Goal: Task Accomplishment & Management: Manage account settings

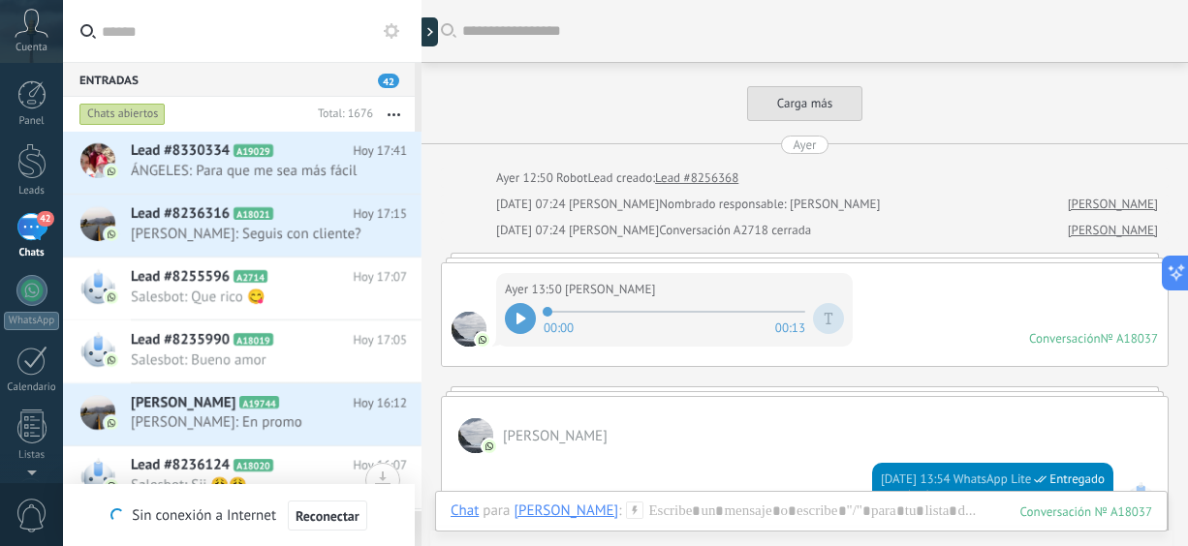
scroll to position [1319, 0]
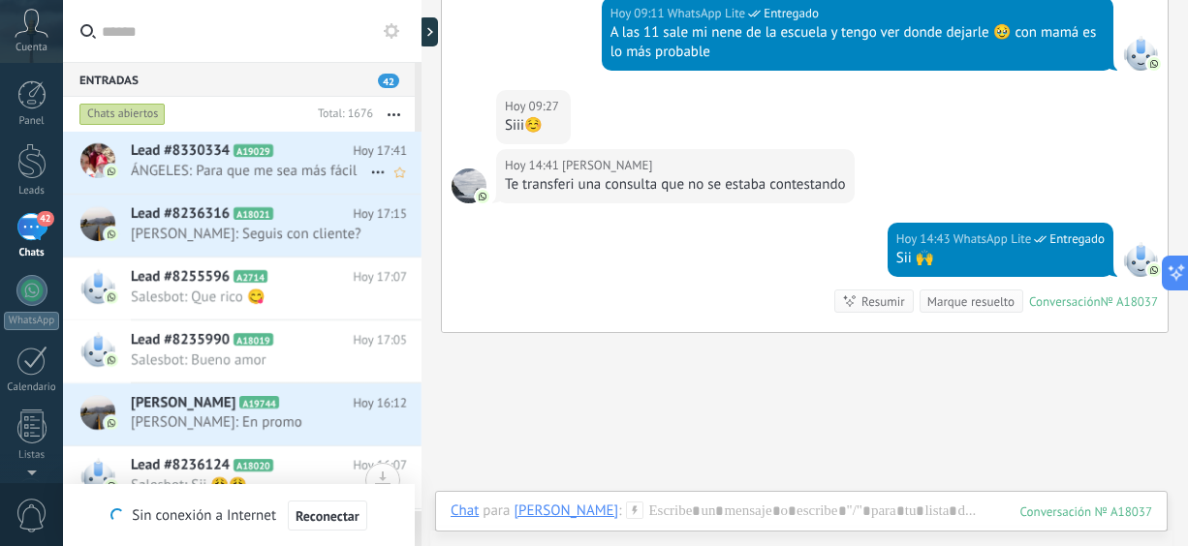
click at [284, 161] on div "Lead #8330334 A19029 [DATE] 17:41 ÁNGELES: Para que me sea más fácil" at bounding box center [276, 162] width 291 height 61
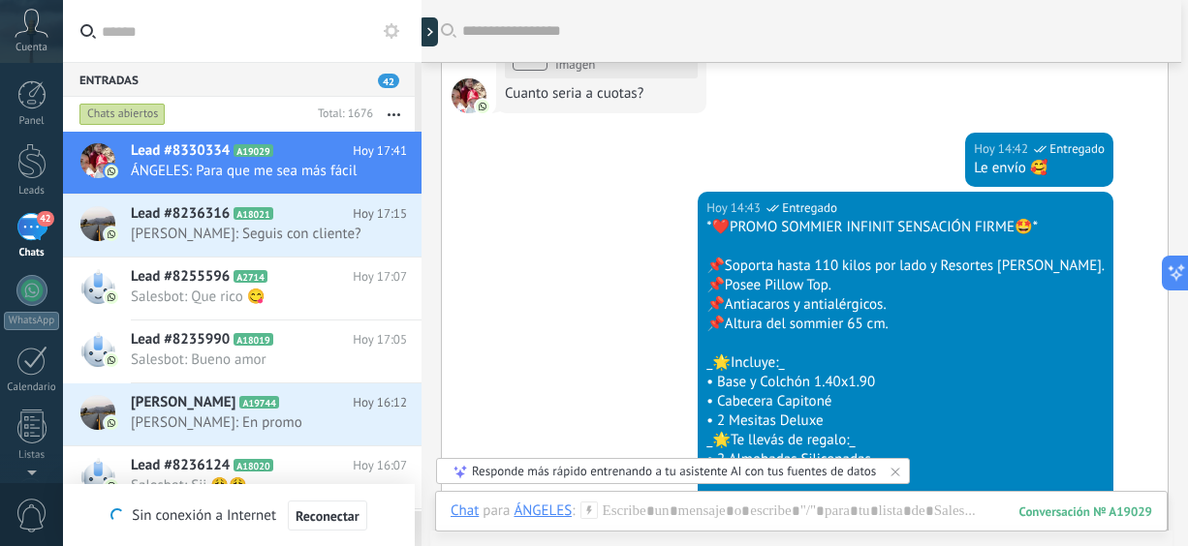
scroll to position [105, 0]
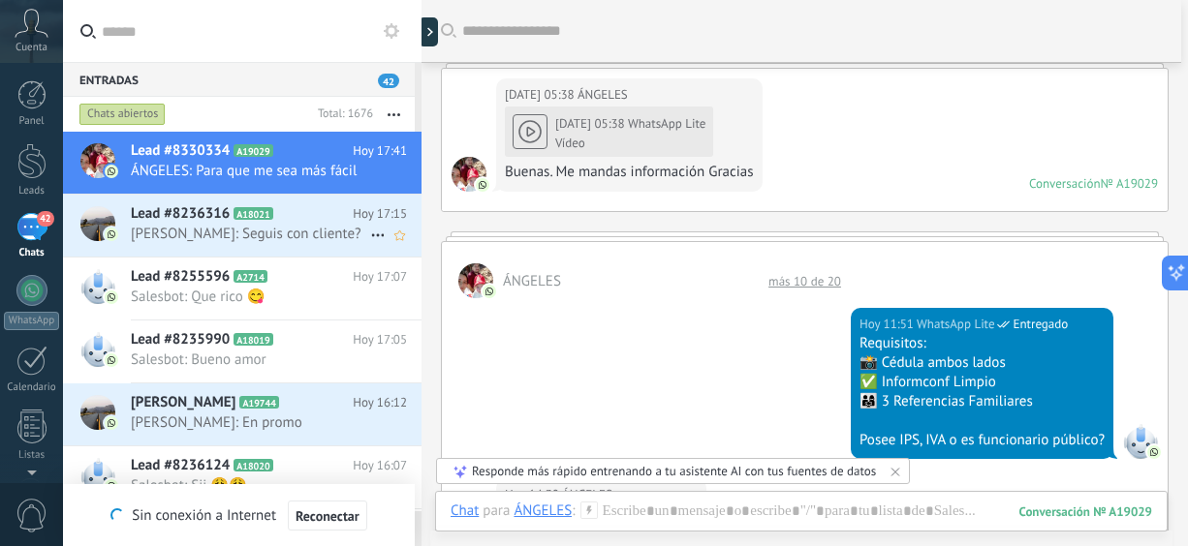
click at [253, 243] on span "[PERSON_NAME]: Seguis con cliente?" at bounding box center [250, 234] width 239 height 18
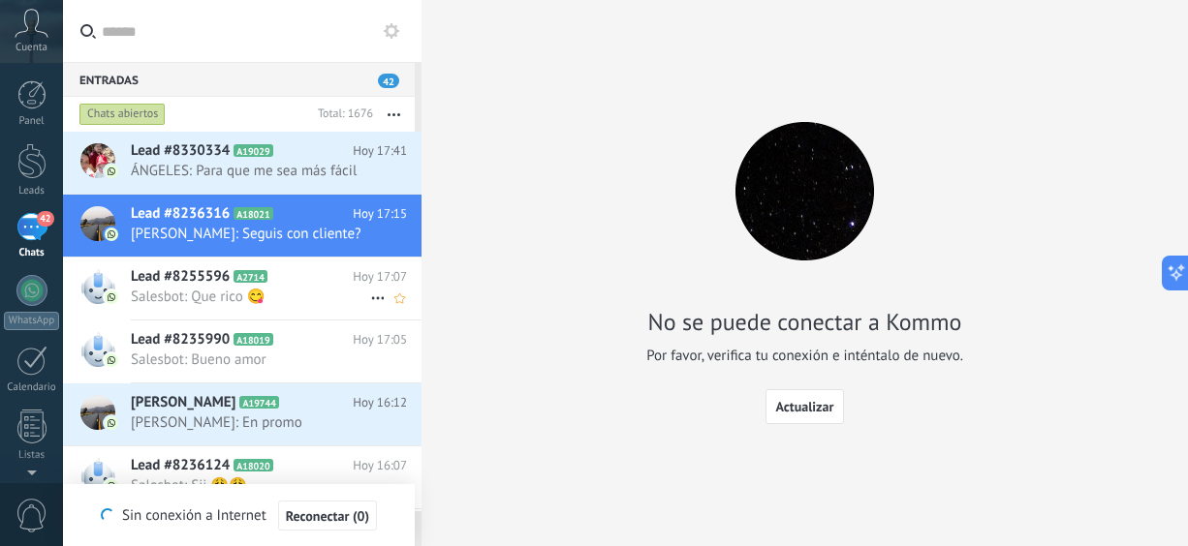
click at [183, 306] on span "Salesbot: Que rico 😋" at bounding box center [250, 297] width 239 height 18
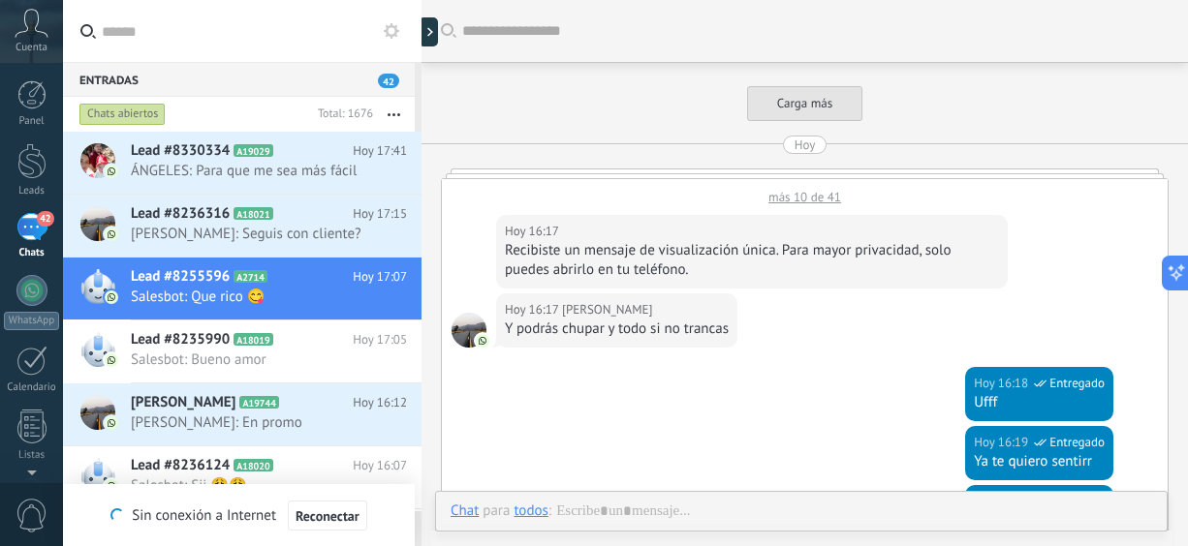
scroll to position [676, 0]
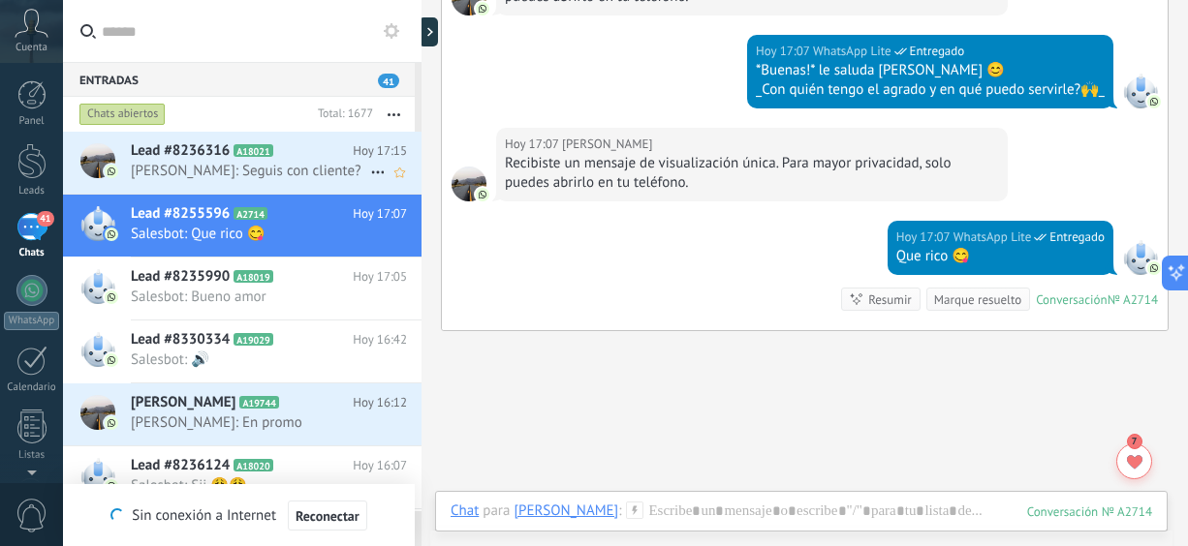
click at [186, 180] on span "[PERSON_NAME]: Seguis con cliente?" at bounding box center [250, 171] width 239 height 18
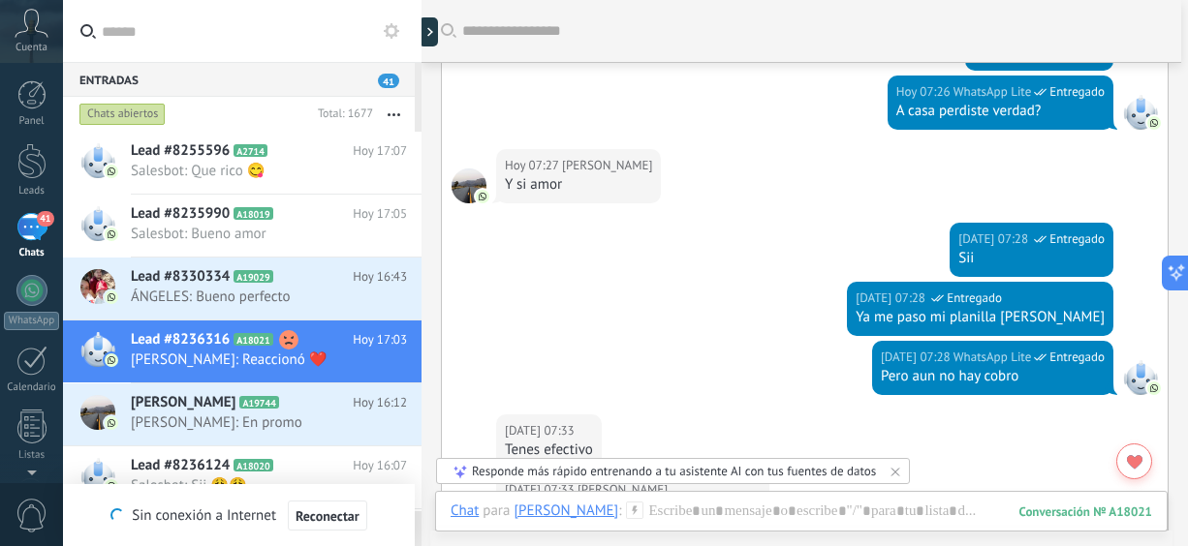
scroll to position [870, 0]
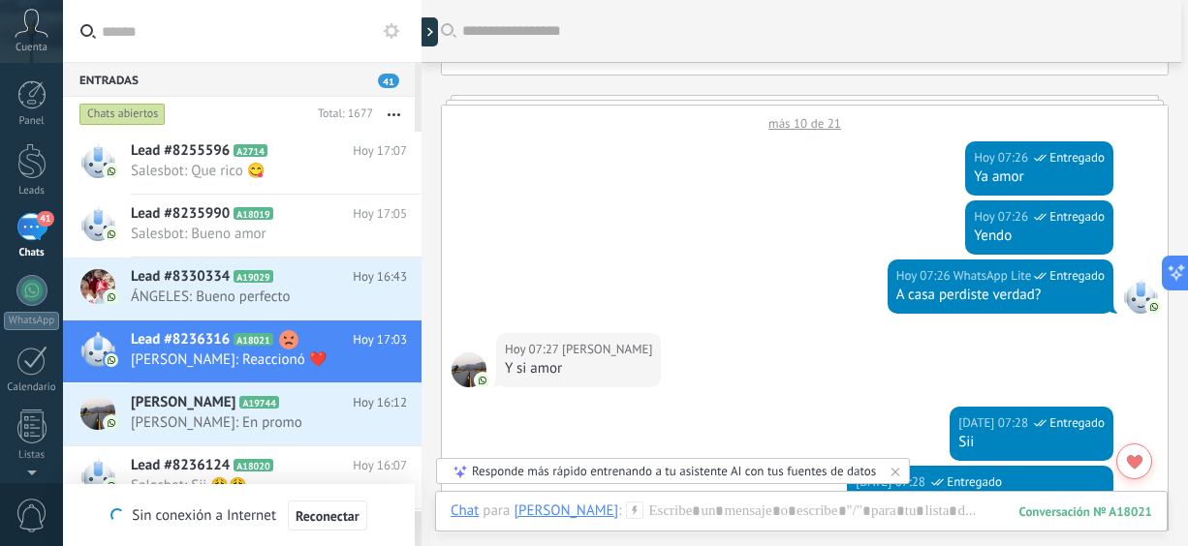
drag, startPoint x: 1187, startPoint y: 179, endPoint x: 1188, endPoint y: 191, distance: 11.7
click at [1187, 191] on html ".abccls-1,.abccls-2{fill-rule:evenodd}.abccls-2{fill:#fff} .abfcls-1{fill:none}…" at bounding box center [594, 273] width 1188 height 546
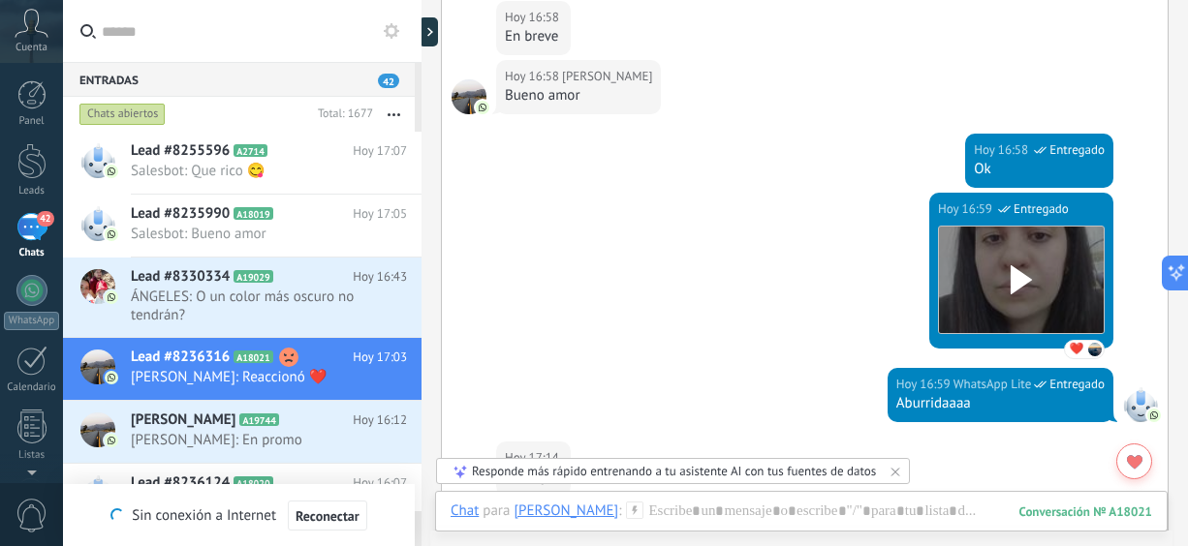
scroll to position [2741, 0]
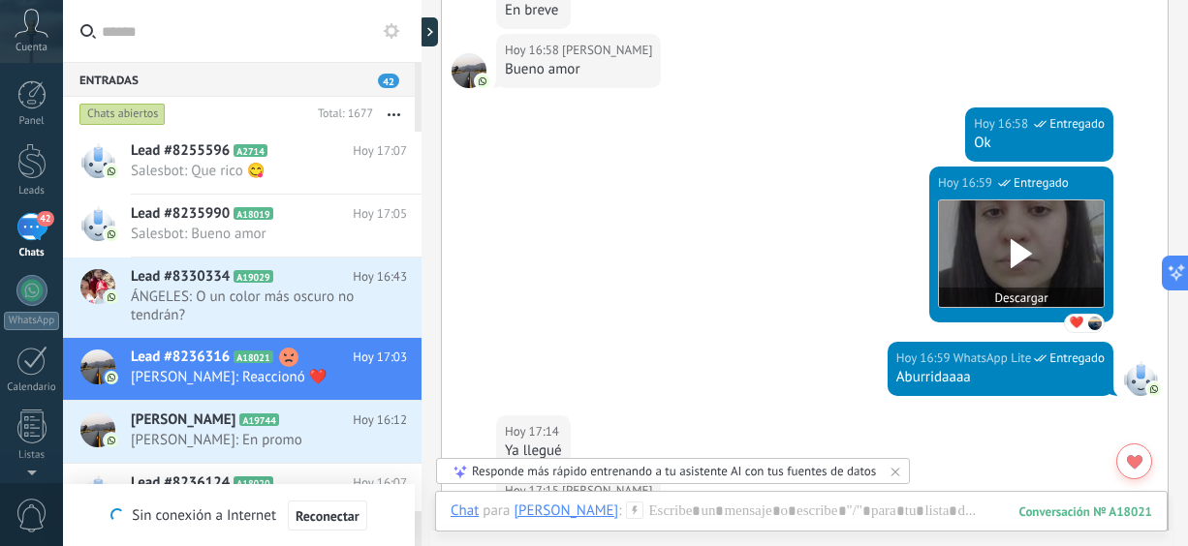
click at [1010, 250] on use at bounding box center [1020, 253] width 21 height 29
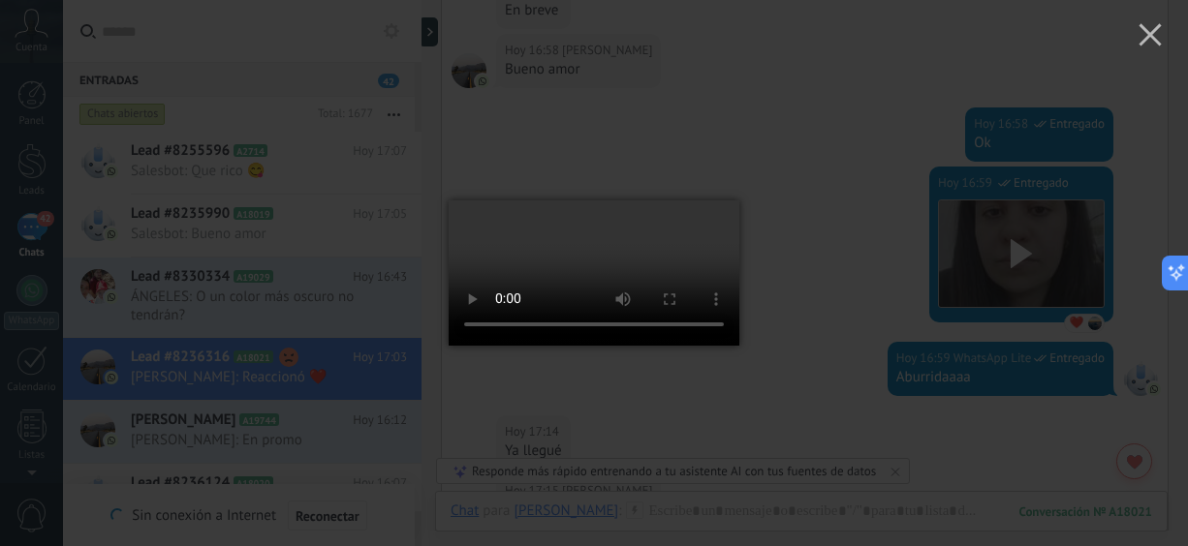
click at [862, 197] on div at bounding box center [594, 273] width 1188 height 546
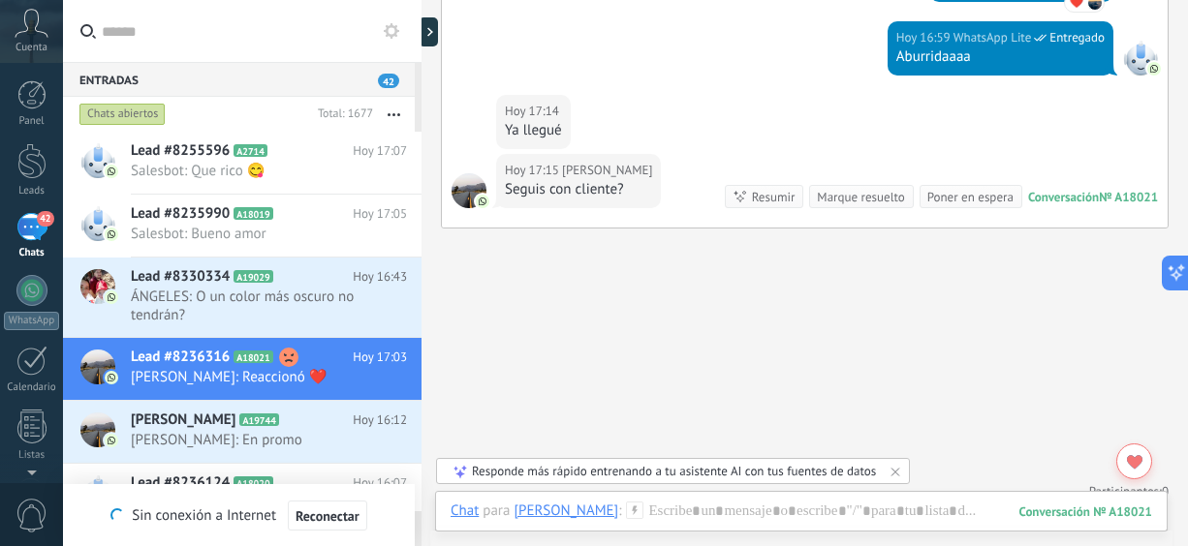
scroll to position [3075, 0]
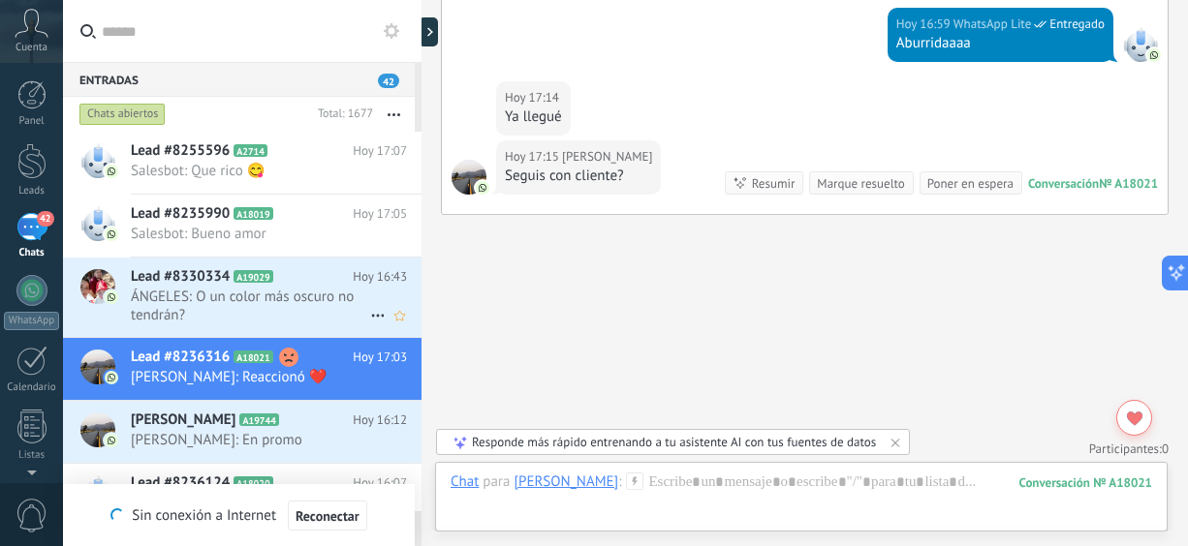
click at [271, 295] on span "ÁNGELES: O un color más oscuro no tendrán?" at bounding box center [250, 306] width 239 height 37
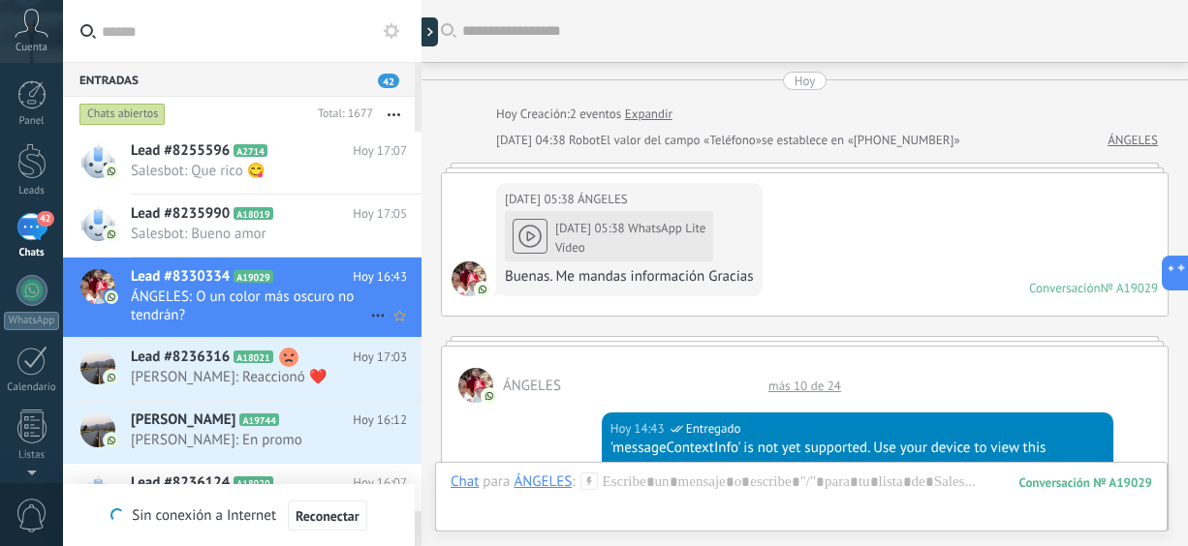
scroll to position [1155, 0]
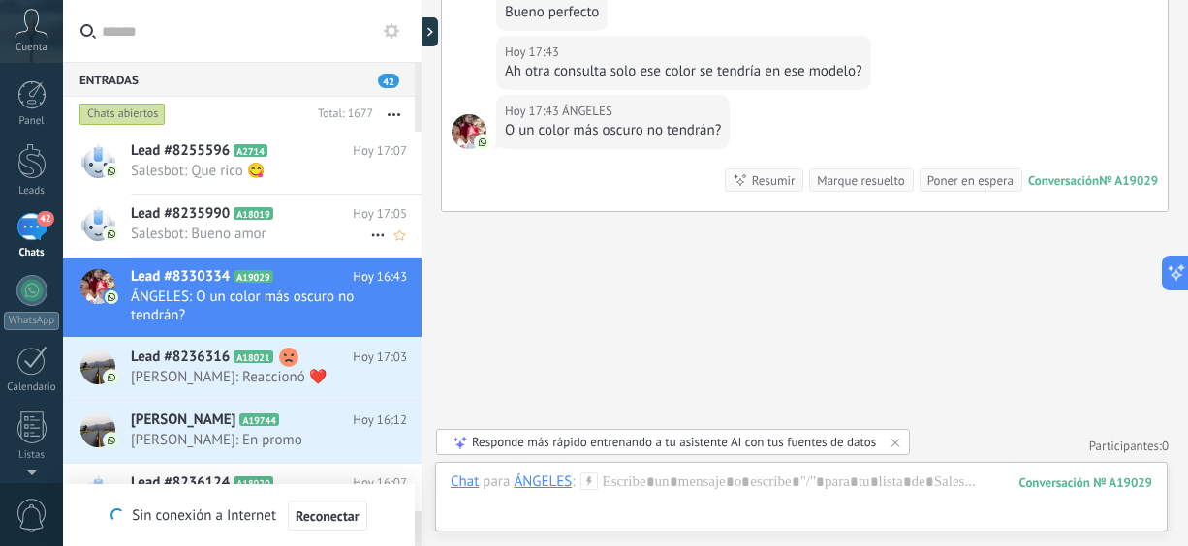
click at [227, 207] on span "Lead #8235990" at bounding box center [180, 213] width 99 height 19
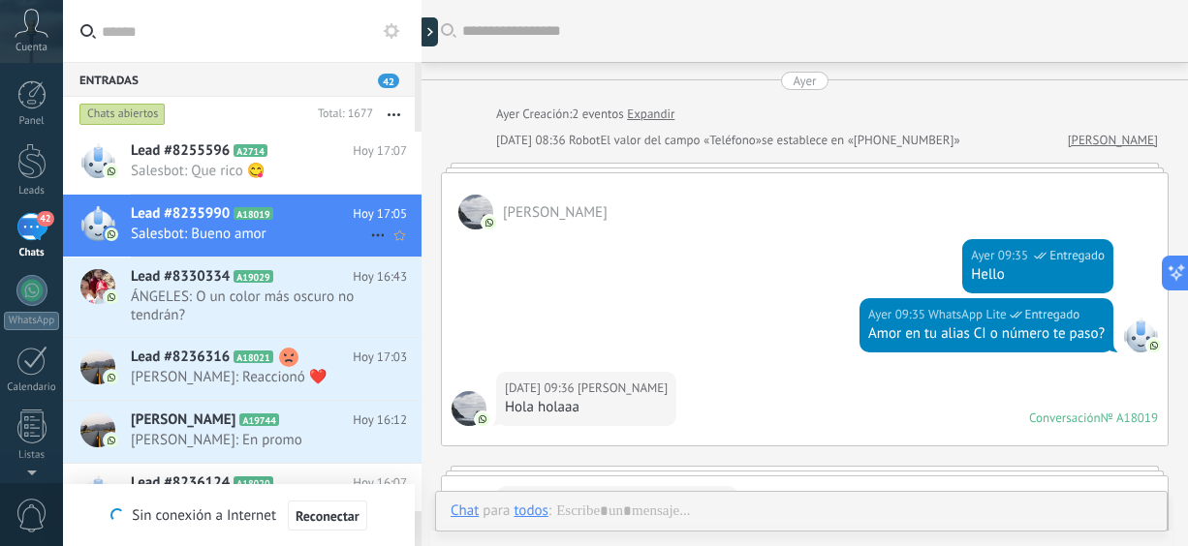
scroll to position [1606, 0]
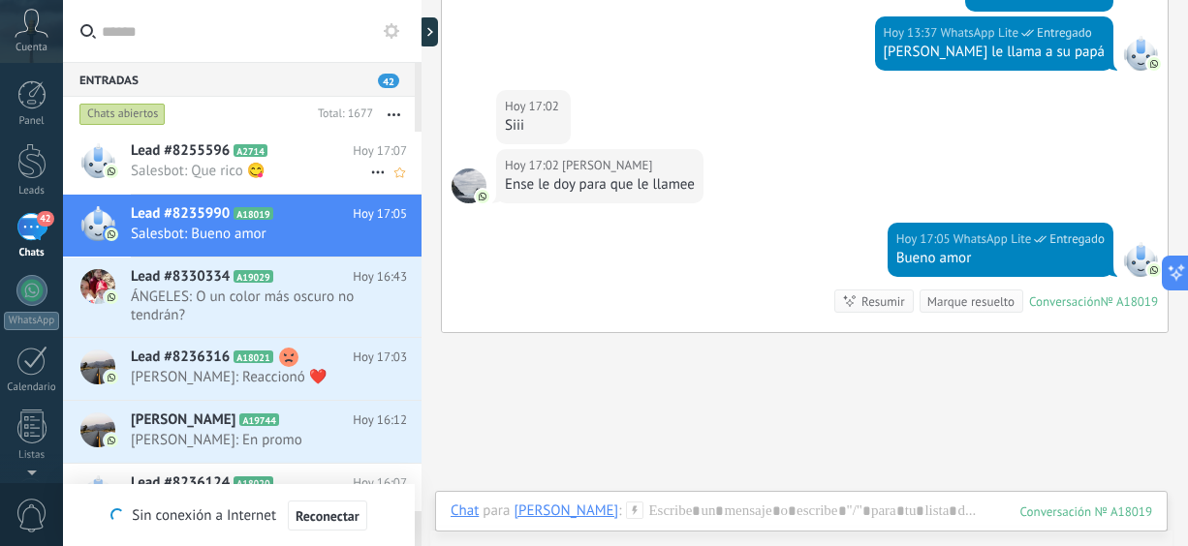
click at [233, 175] on span "Salesbot: Que rico 😋" at bounding box center [250, 171] width 239 height 18
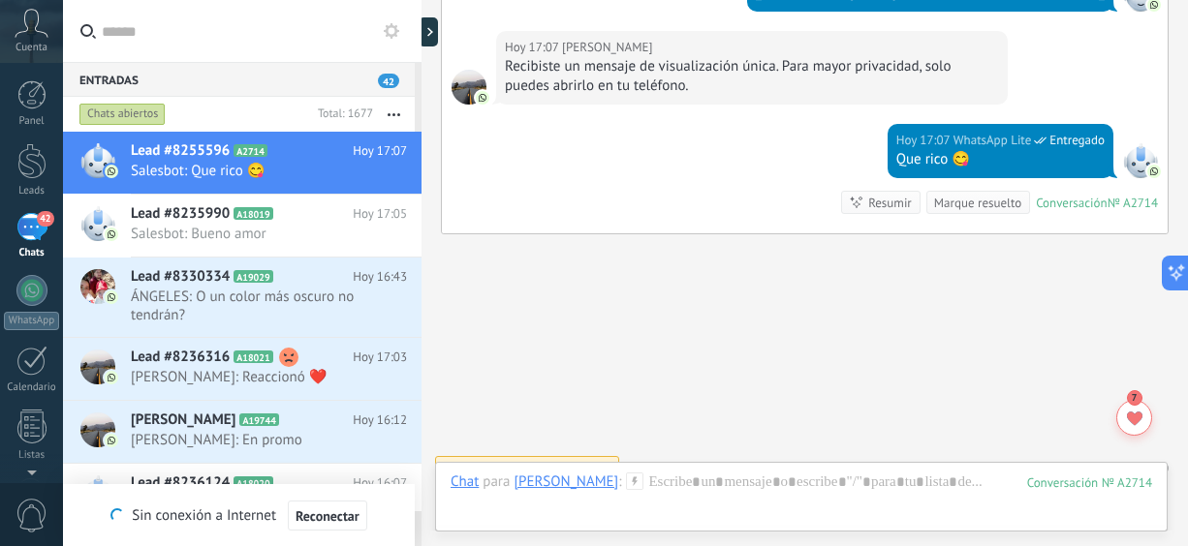
scroll to position [2507, 0]
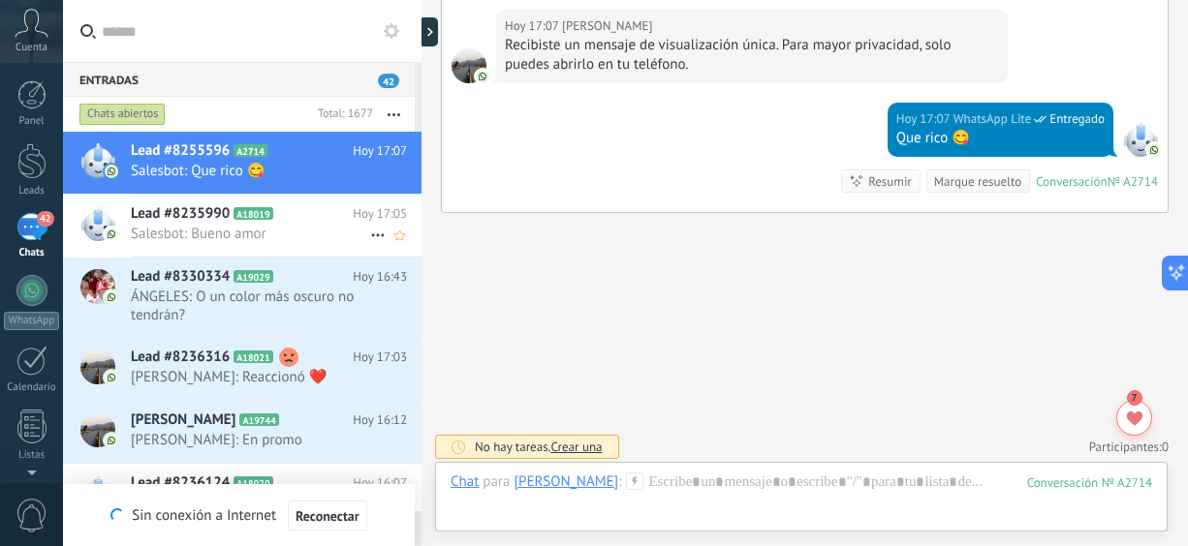
click at [251, 237] on span "Salesbot: Bueno amor" at bounding box center [250, 234] width 239 height 18
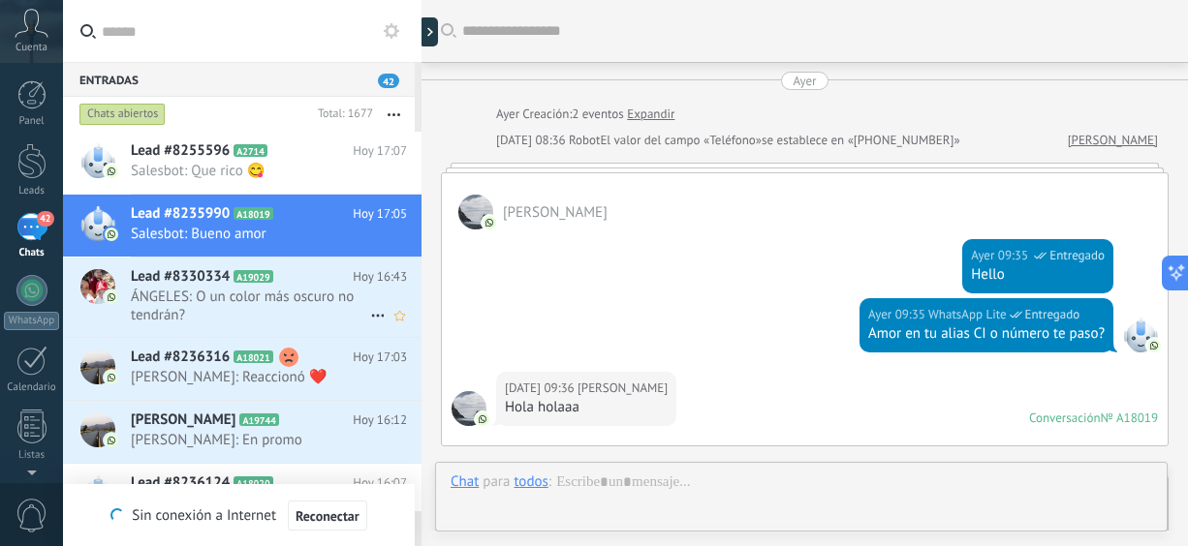
scroll to position [1726, 0]
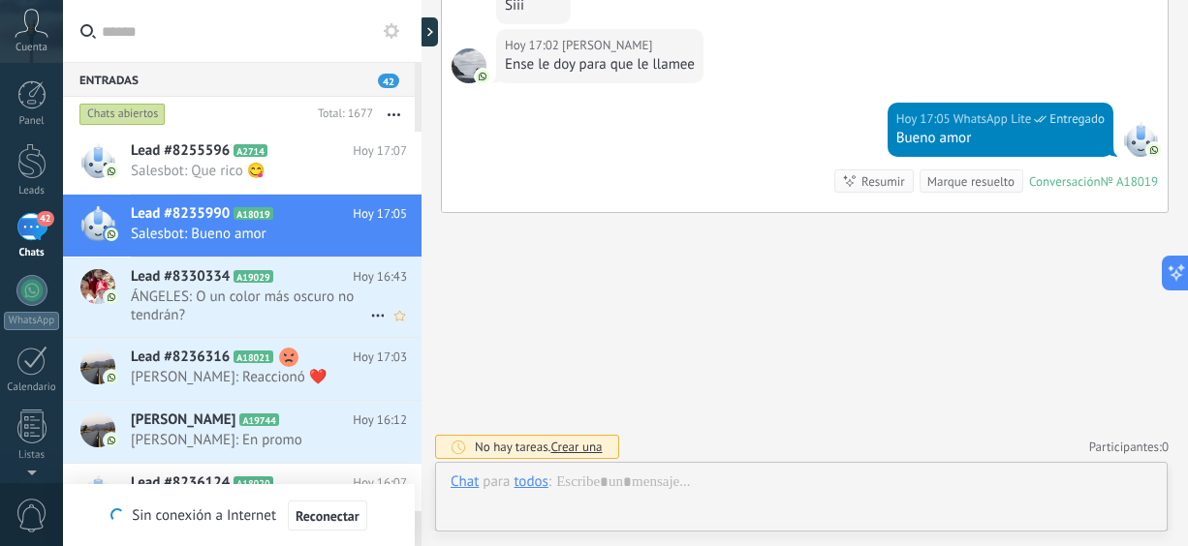
click at [232, 307] on span "ÁNGELES: O un color más oscuro no tendrán?" at bounding box center [250, 306] width 239 height 37
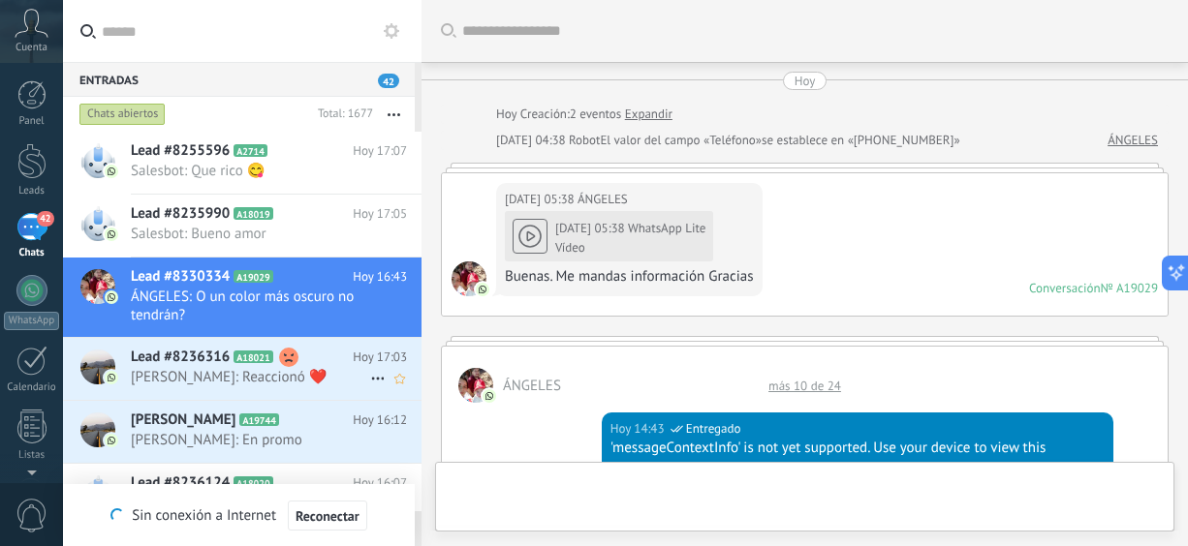
scroll to position [1155, 0]
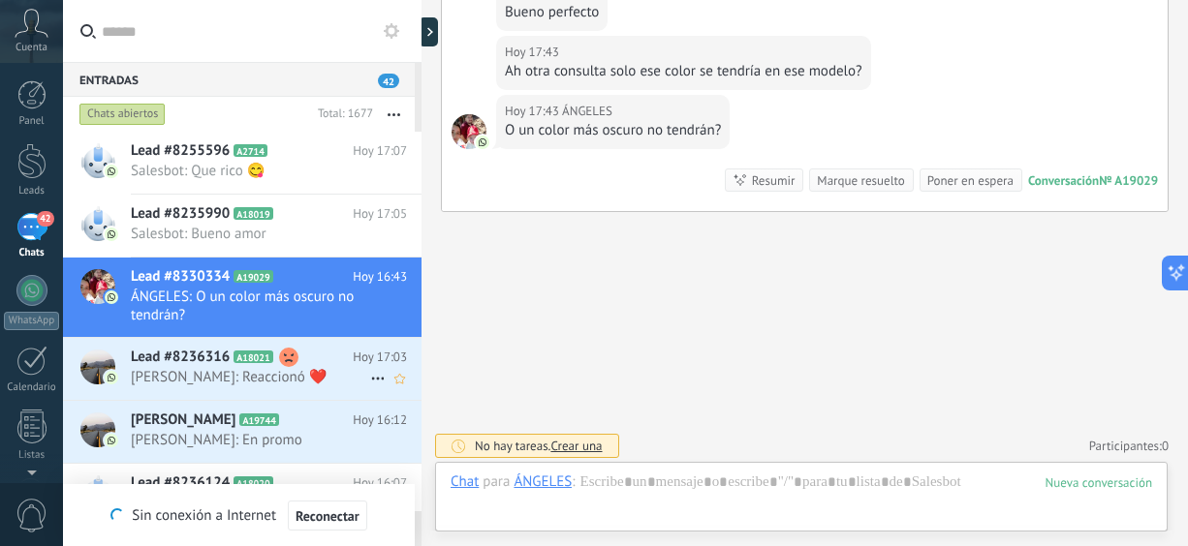
click at [247, 365] on h2 "Lead #8236316 A18021" at bounding box center [242, 357] width 222 height 19
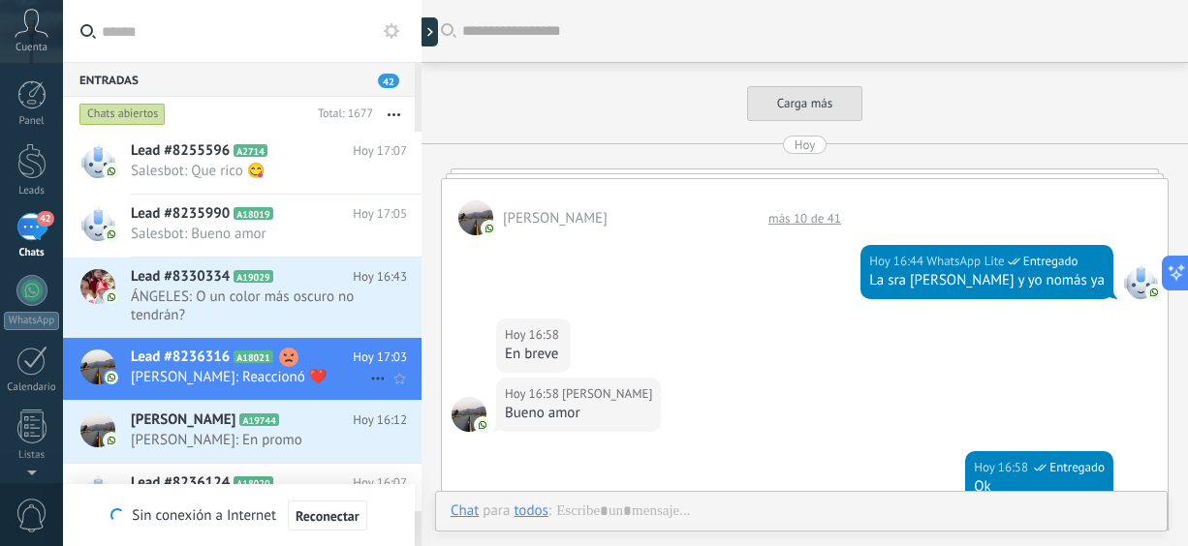
scroll to position [728, 0]
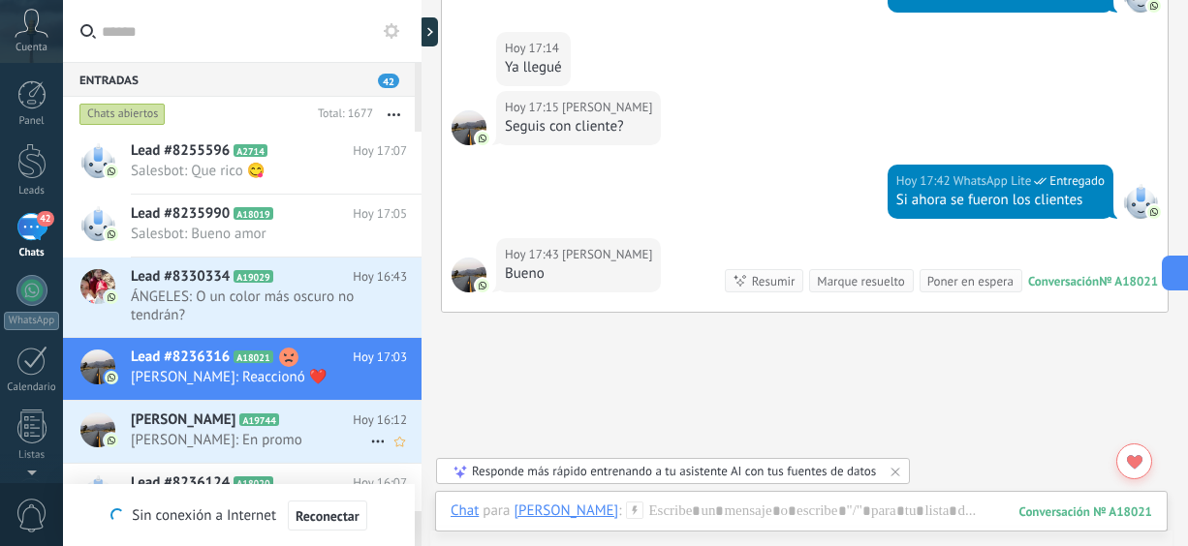
click at [239, 449] on div "[PERSON_NAME] A19744 [DATE] 16:12 [PERSON_NAME]: En promo" at bounding box center [276, 431] width 291 height 61
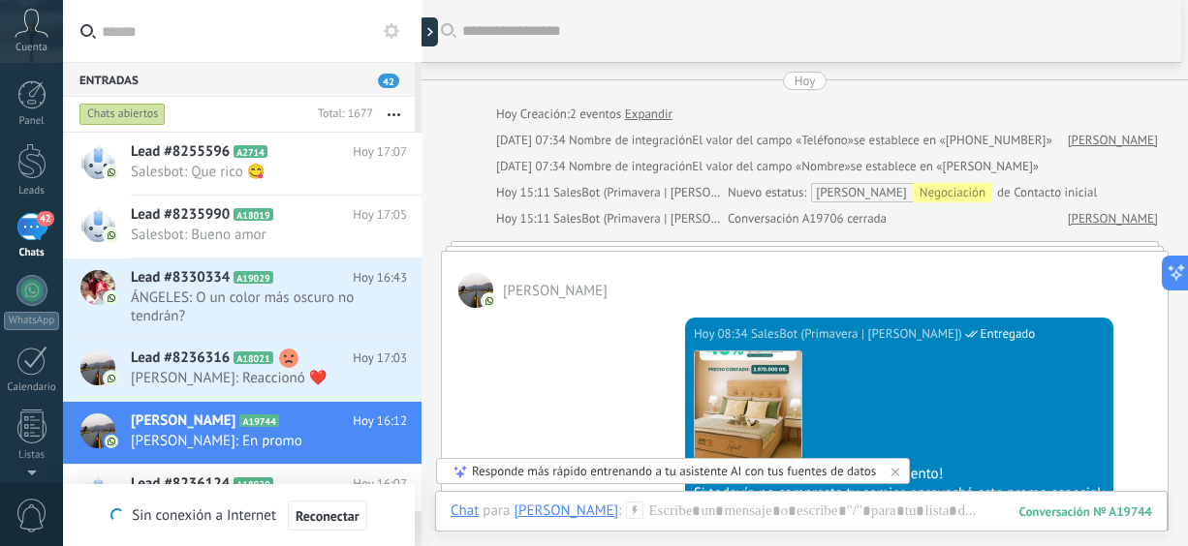
scroll to position [333, 0]
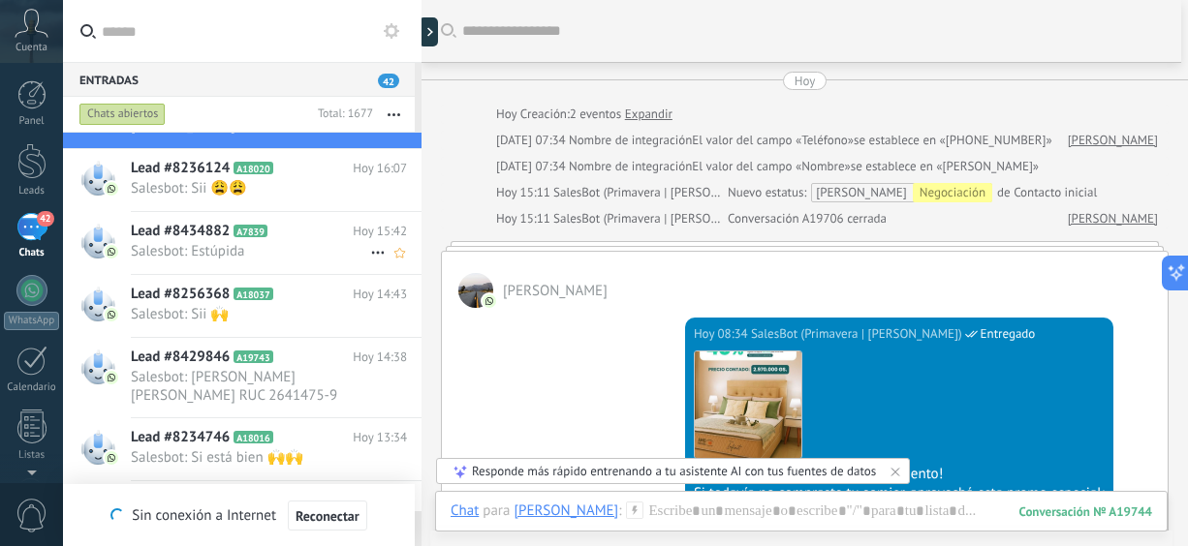
click at [272, 255] on span "Salesbot: Estúpida" at bounding box center [250, 251] width 239 height 18
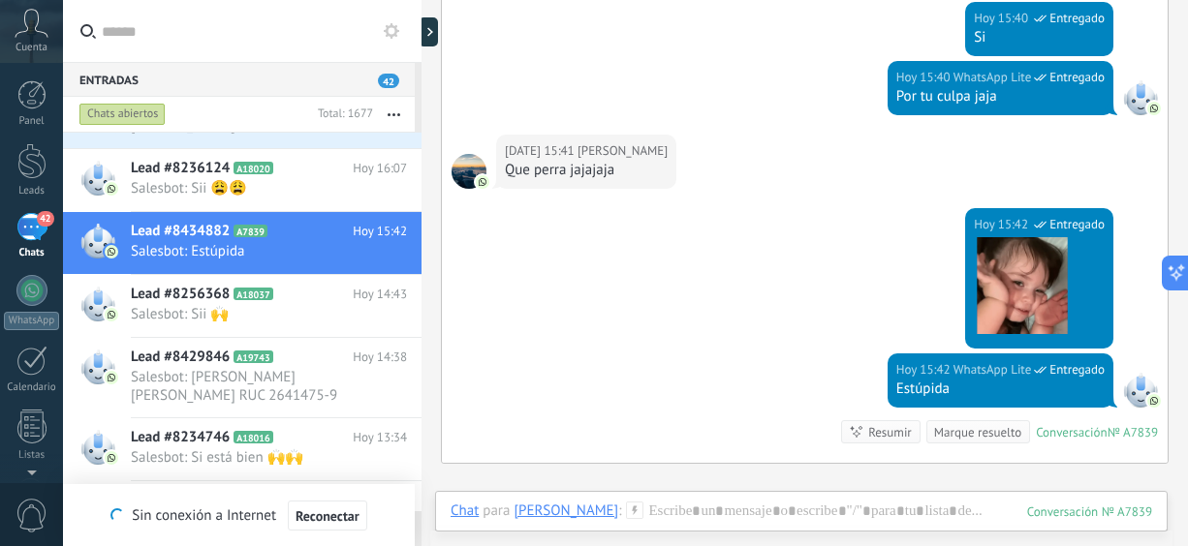
scroll to position [823, 0]
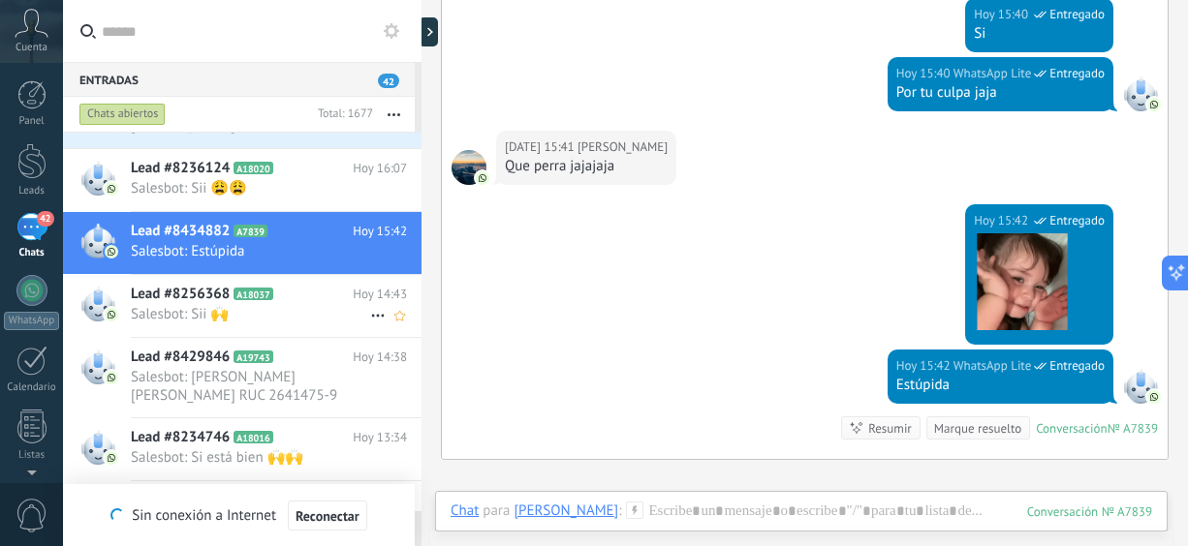
click at [265, 318] on span "Salesbot: Sii 🙌" at bounding box center [250, 314] width 239 height 18
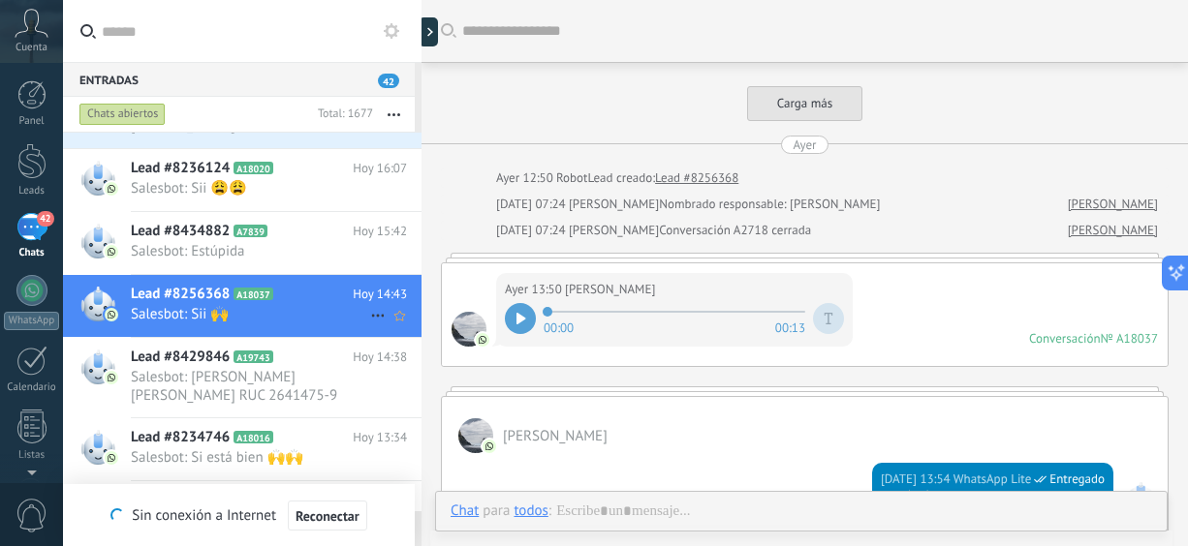
scroll to position [1319, 0]
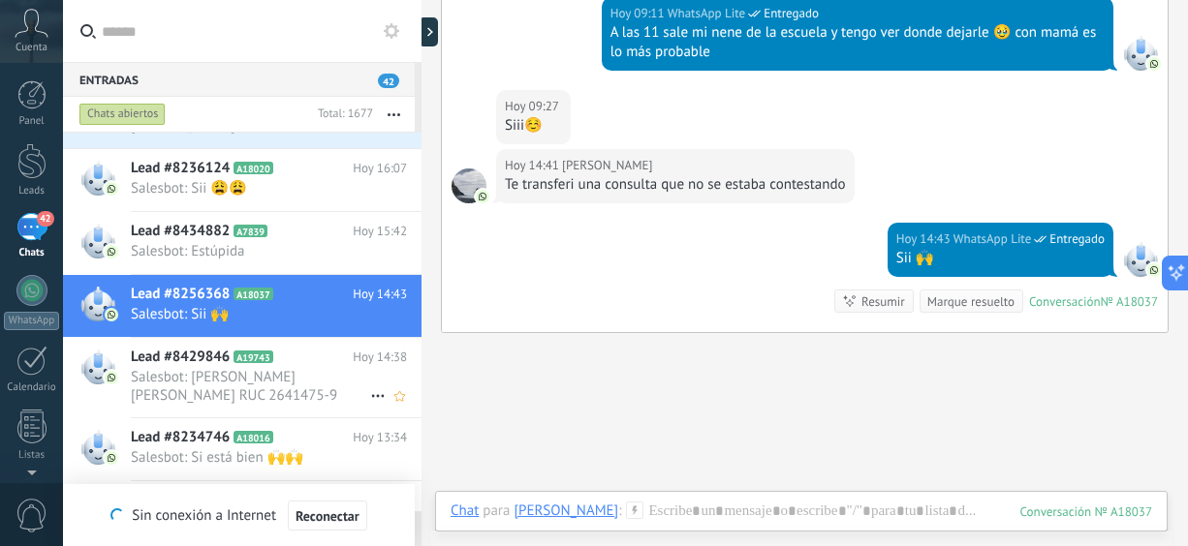
click at [237, 373] on span "Salesbot: [PERSON_NAME] [PERSON_NAME] RUC 2641475-9" at bounding box center [250, 386] width 239 height 37
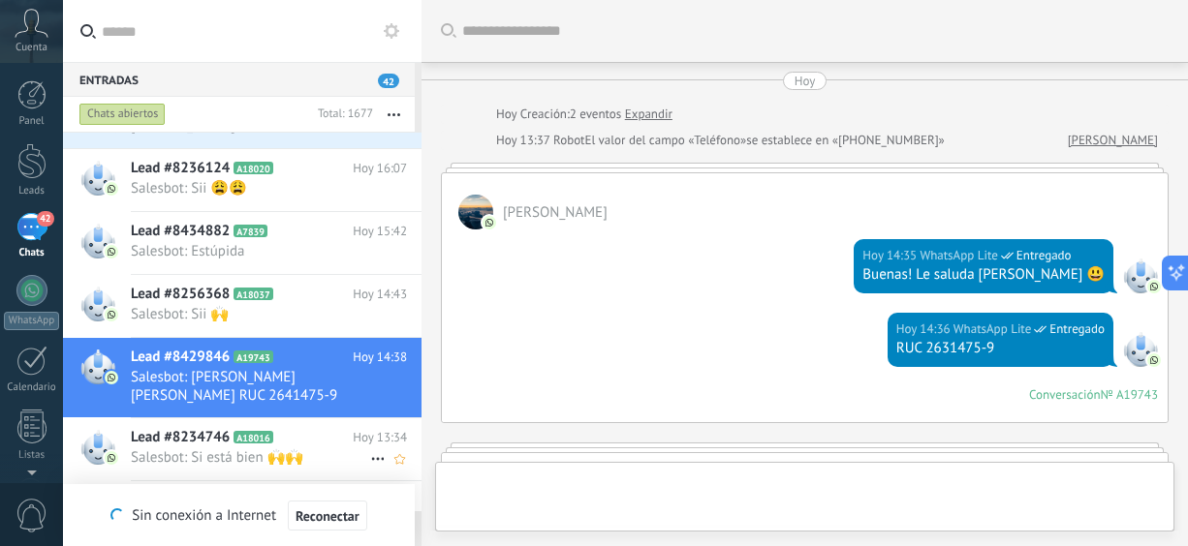
click at [242, 458] on span "Salesbot: Si está bien 🙌🙌" at bounding box center [250, 458] width 239 height 18
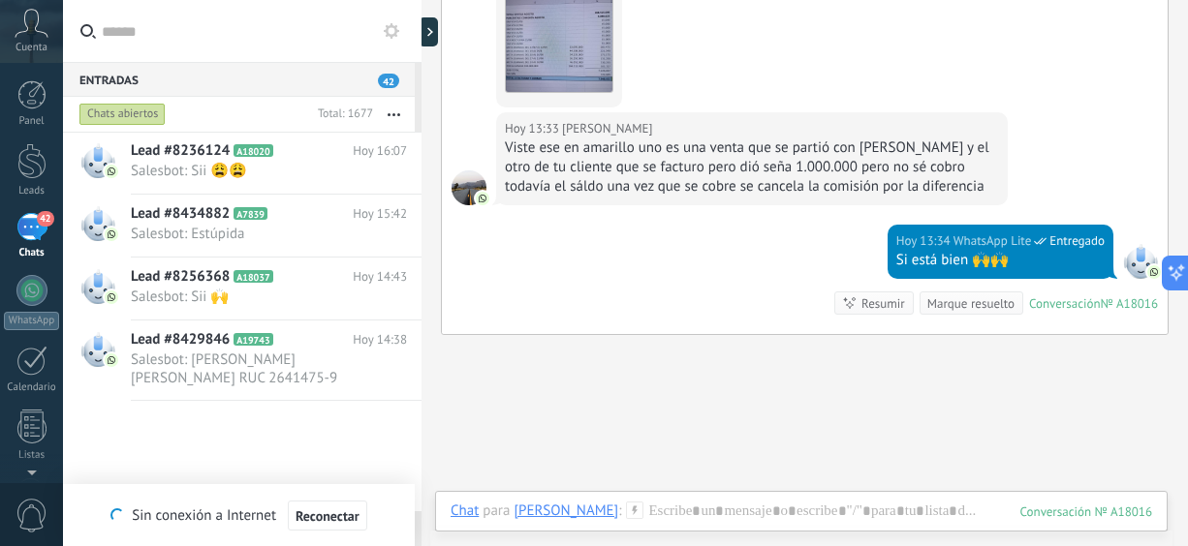
scroll to position [1, 0]
